Goal: Browse casually

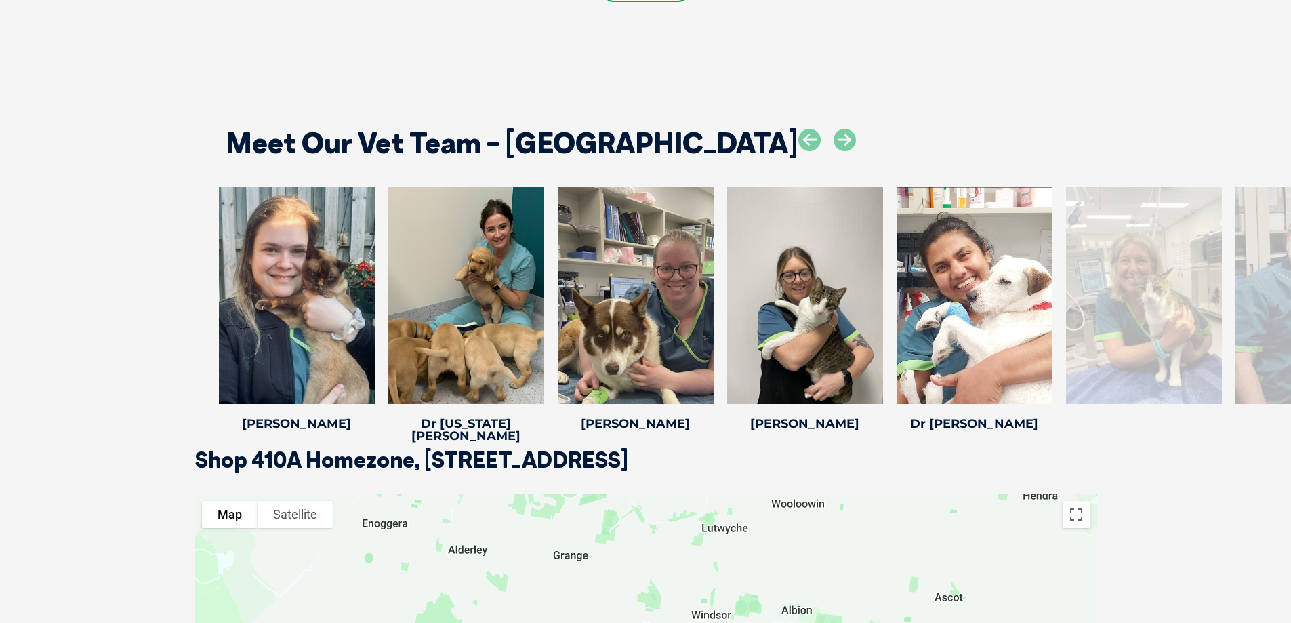
scroll to position [1829, 0]
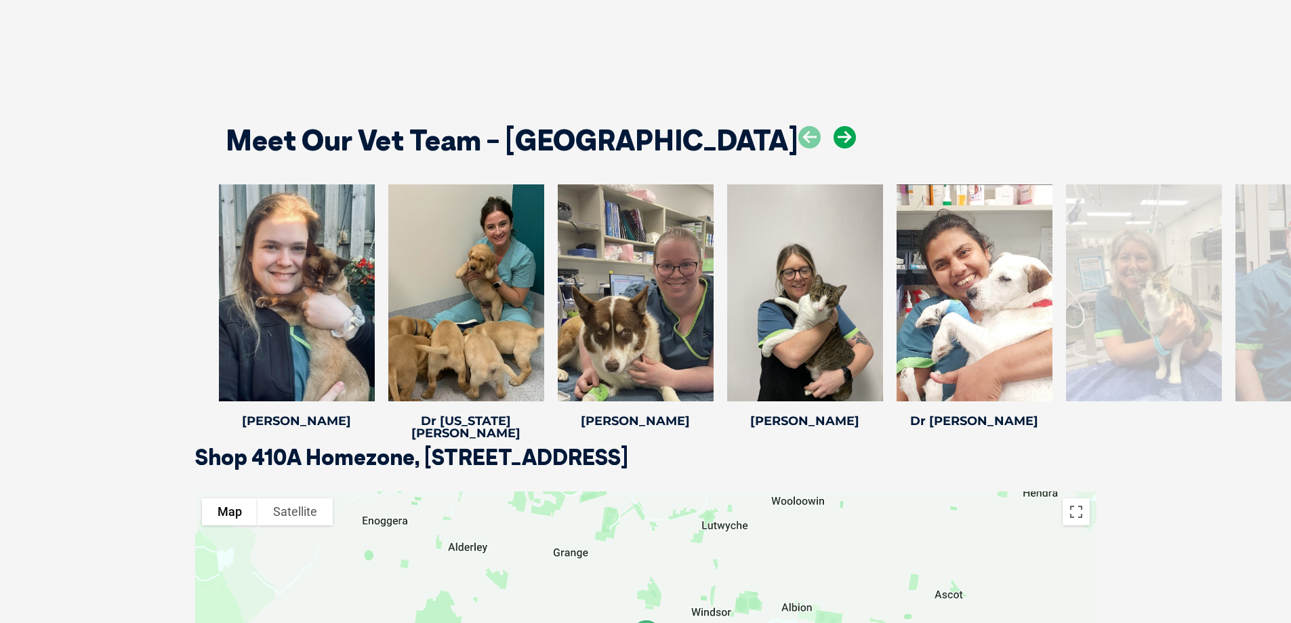
click at [833, 136] on icon at bounding box center [844, 137] width 22 height 22
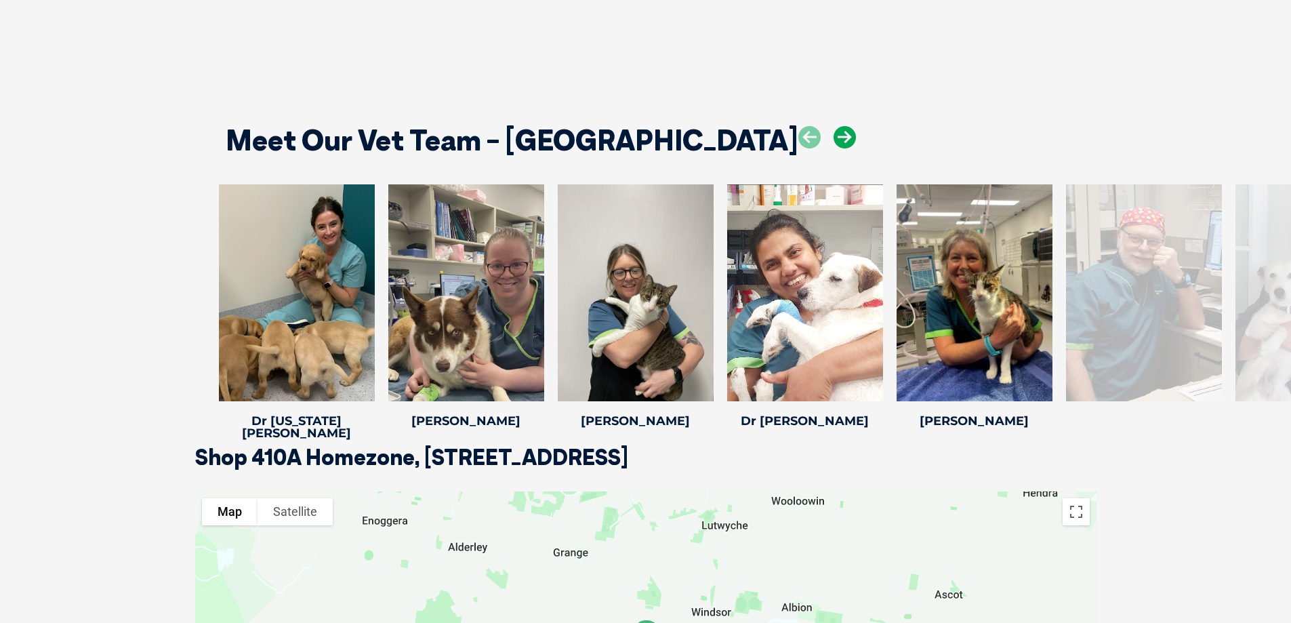
click at [833, 136] on icon at bounding box center [844, 137] width 22 height 22
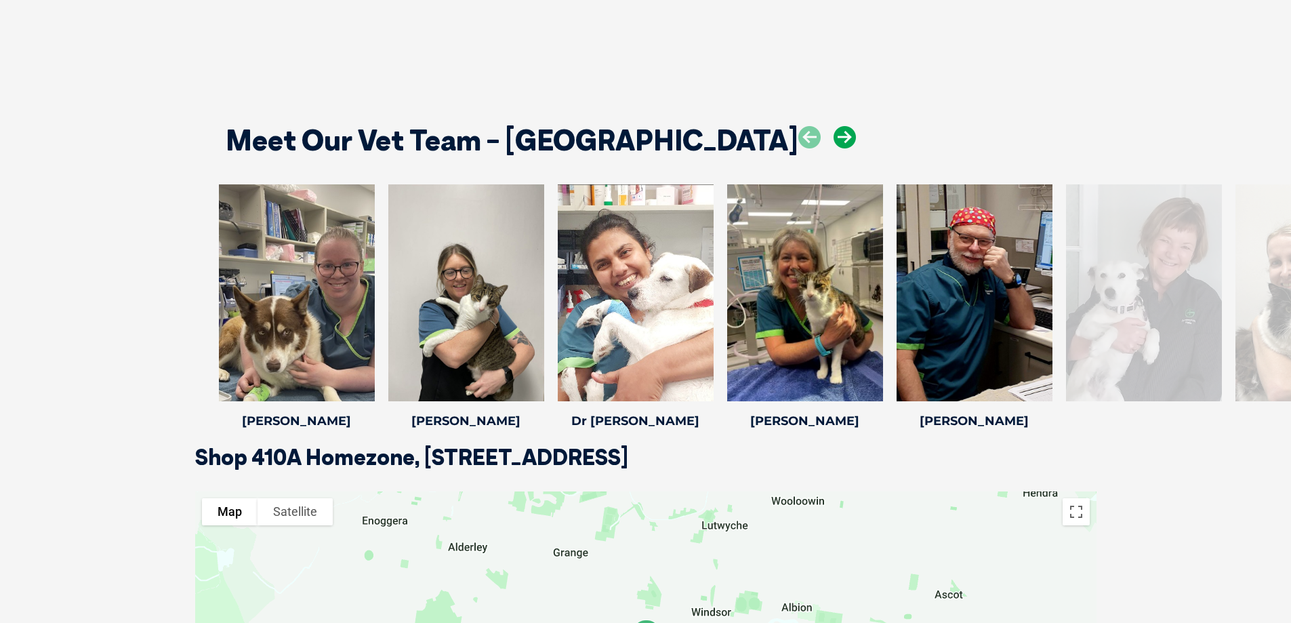
click at [833, 136] on icon at bounding box center [844, 137] width 22 height 22
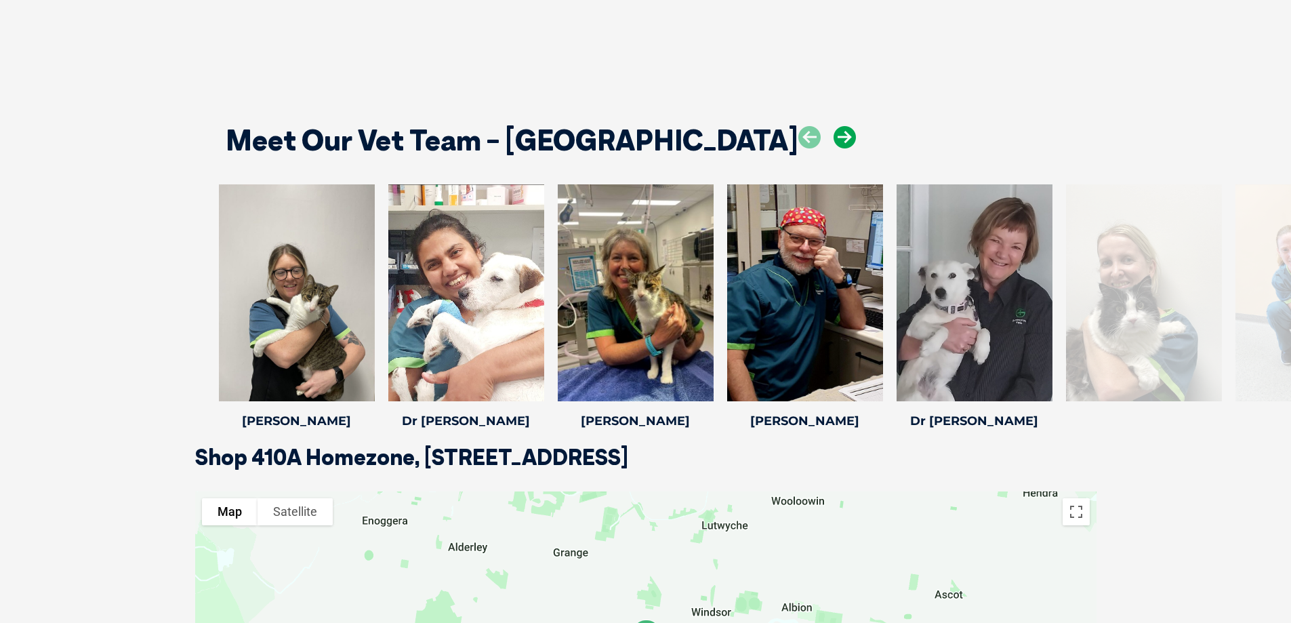
click at [833, 136] on icon at bounding box center [844, 137] width 22 height 22
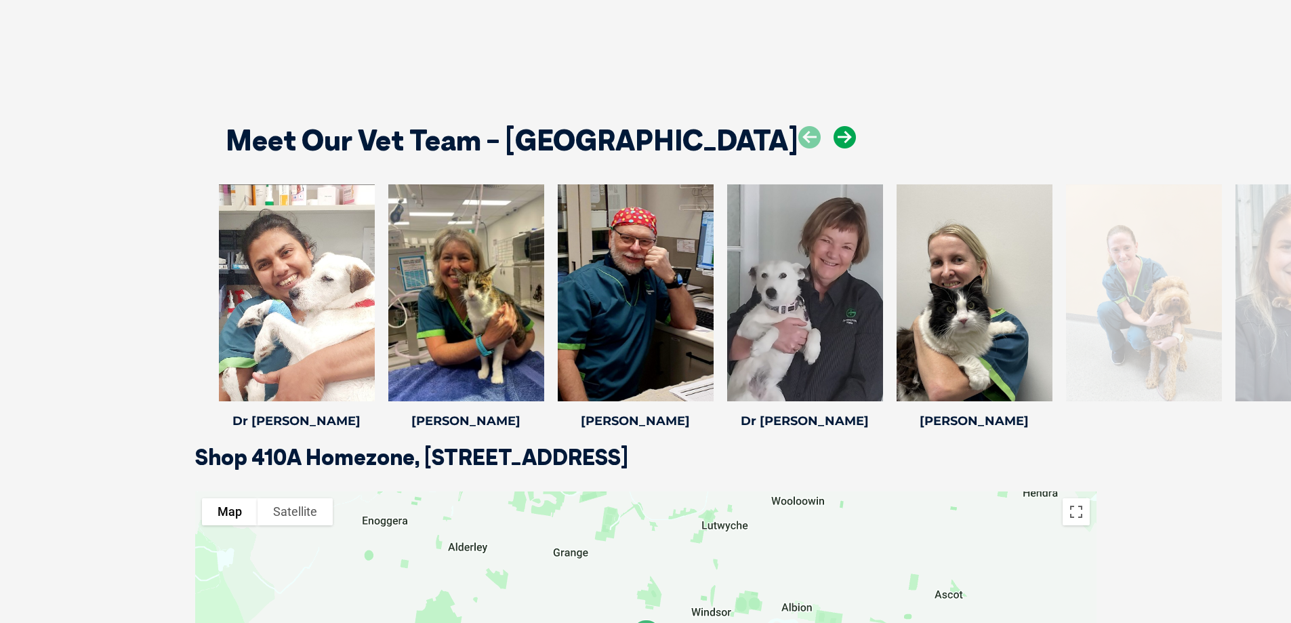
click at [833, 136] on icon at bounding box center [844, 137] width 22 height 22
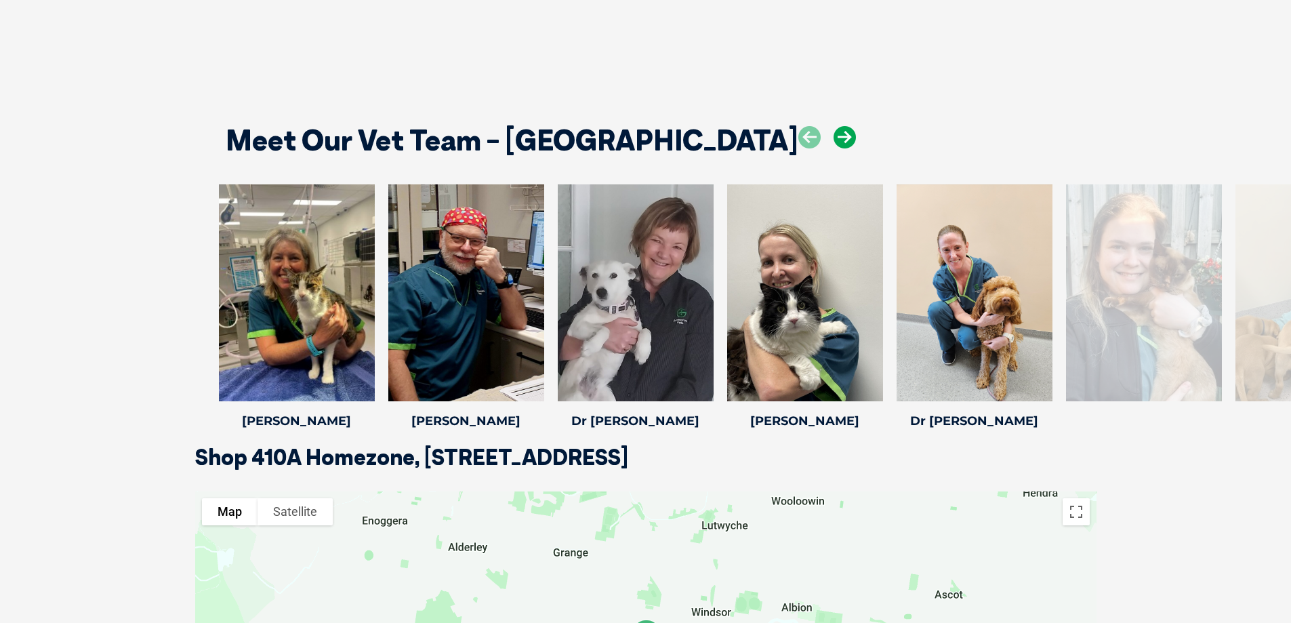
click at [833, 136] on icon at bounding box center [844, 137] width 22 height 22
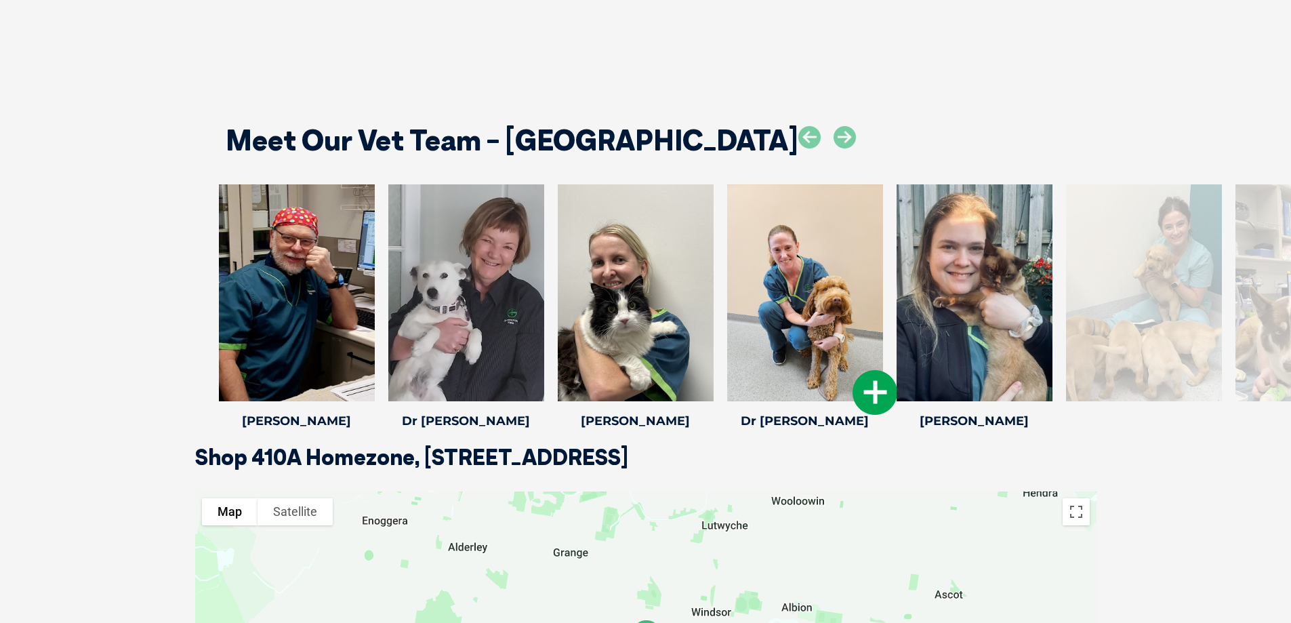
click at [863, 385] on icon at bounding box center [874, 392] width 45 height 45
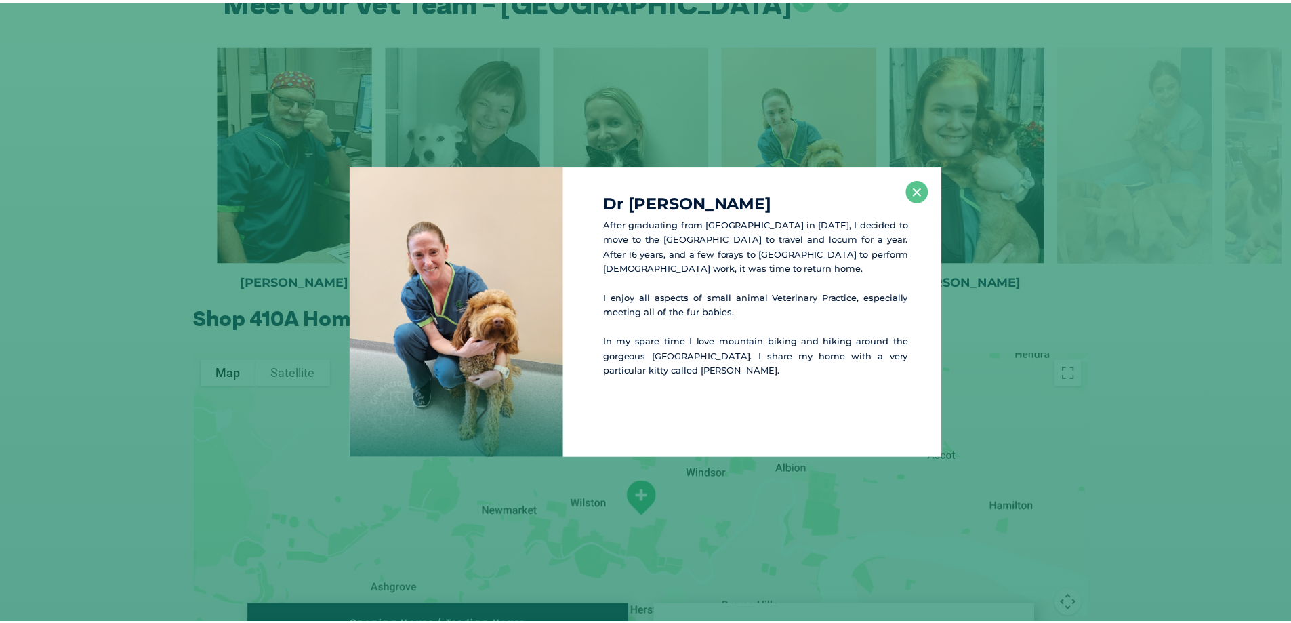
scroll to position [1970, 0]
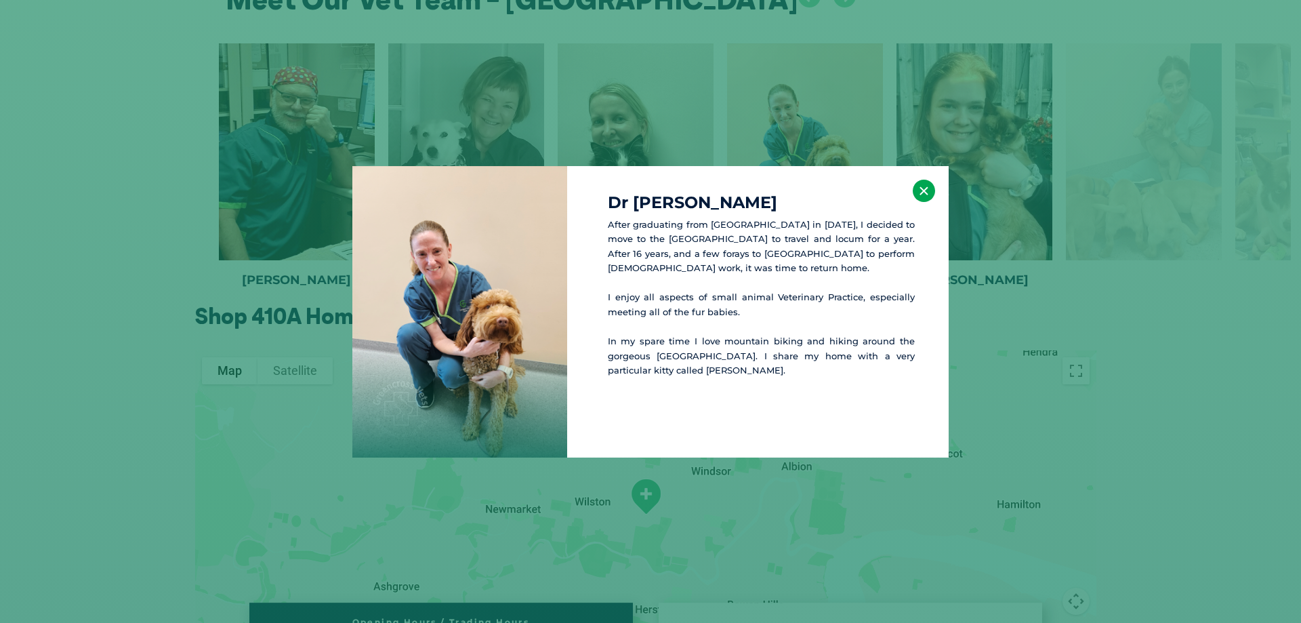
click at [923, 190] on button "×" at bounding box center [924, 191] width 22 height 22
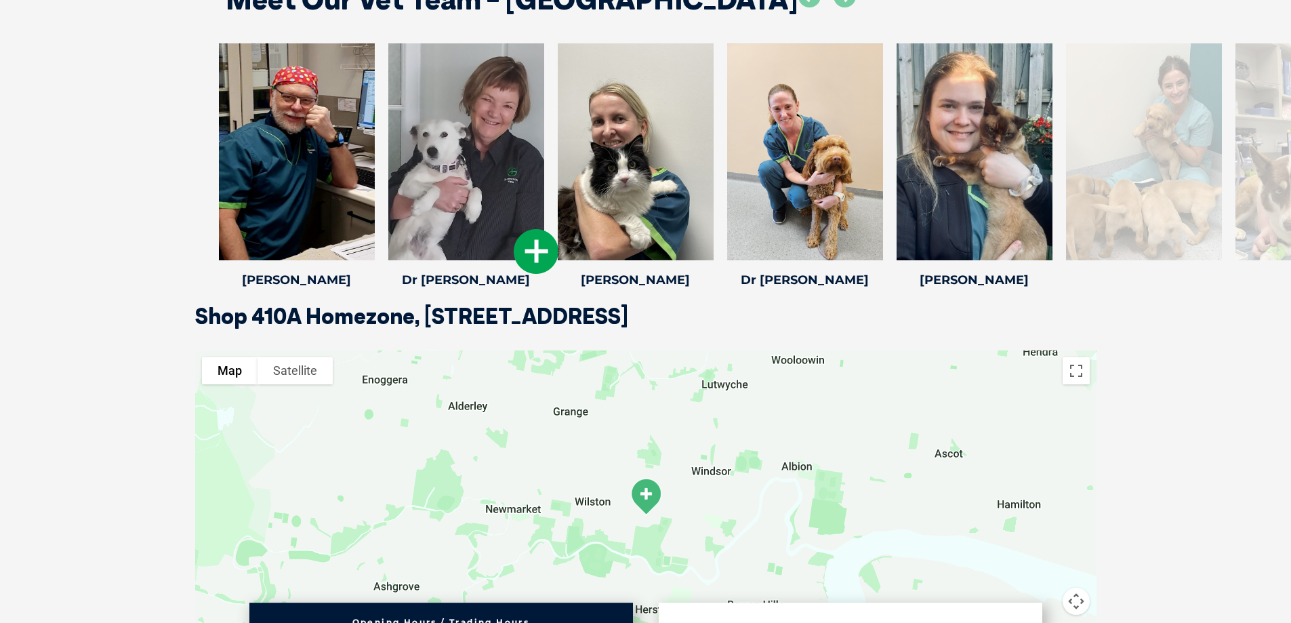
click at [530, 257] on icon at bounding box center [536, 251] width 45 height 45
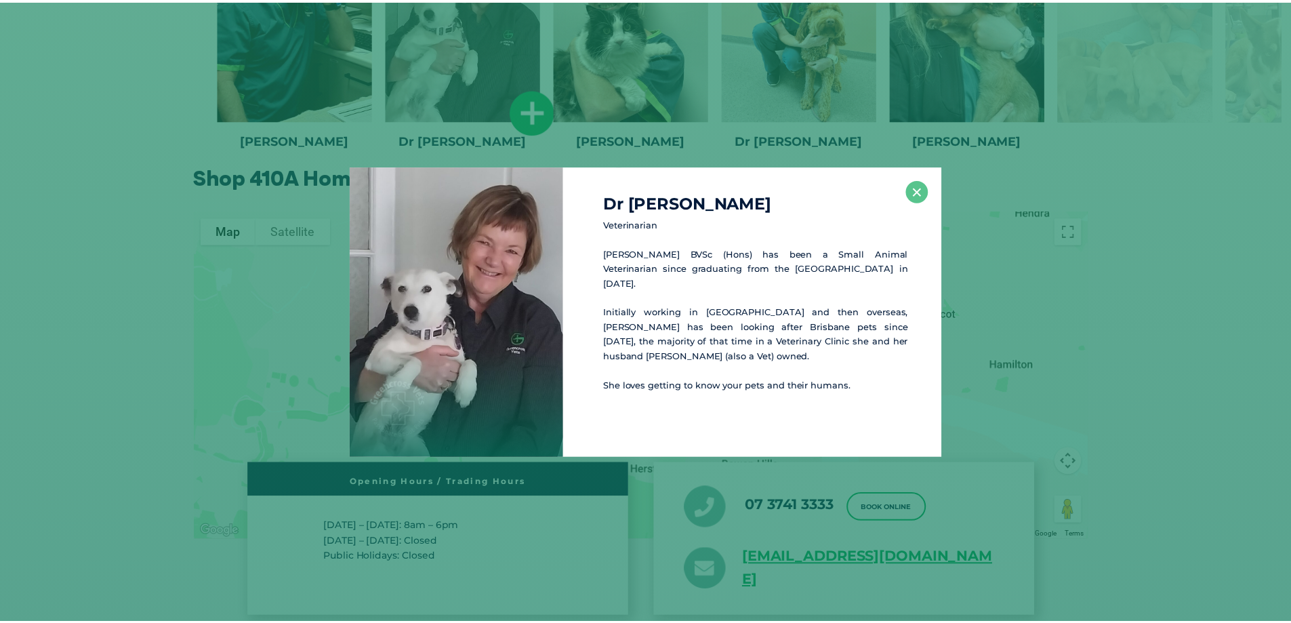
scroll to position [2111, 0]
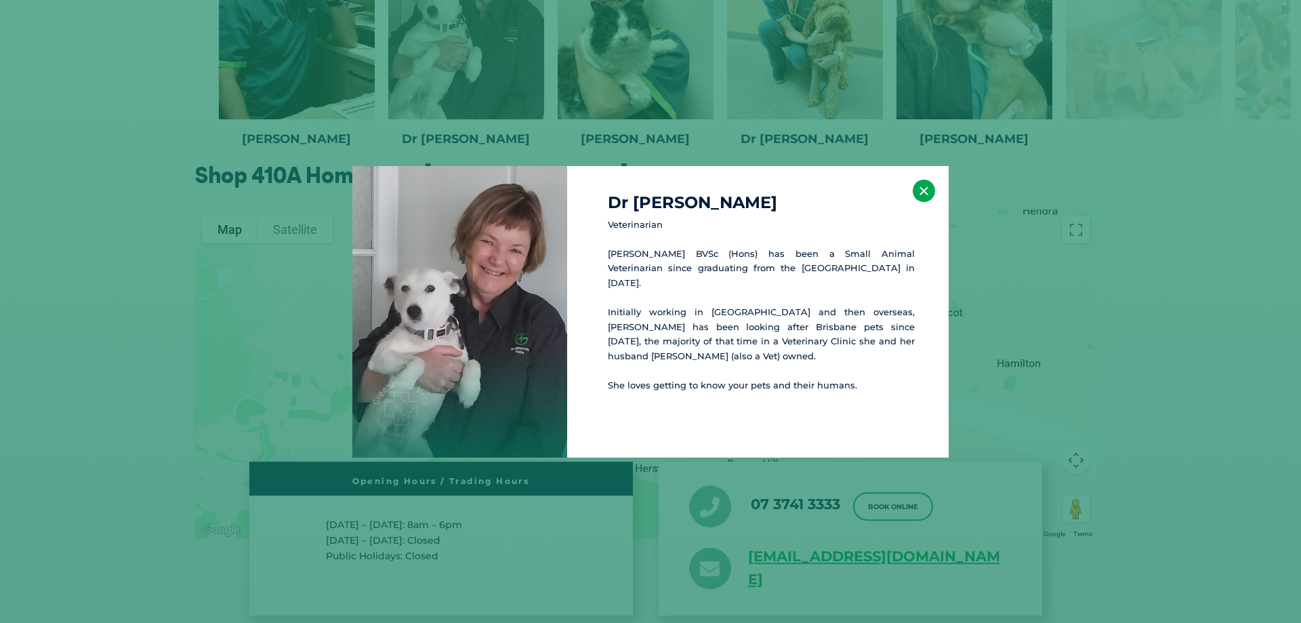
click at [926, 192] on button "×" at bounding box center [924, 191] width 22 height 22
